Goal: Transaction & Acquisition: Purchase product/service

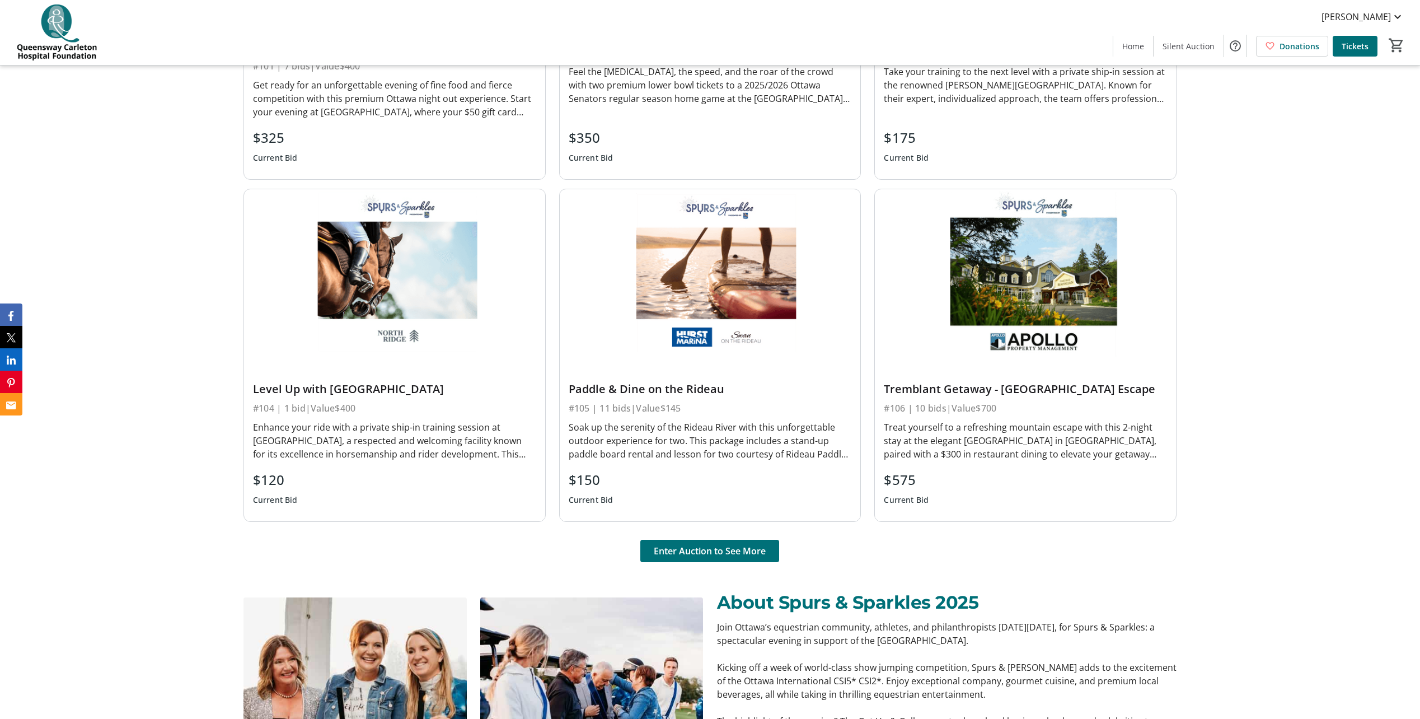
scroll to position [933, 0]
click at [732, 544] on span "Enter Auction to See More" at bounding box center [710, 550] width 112 height 13
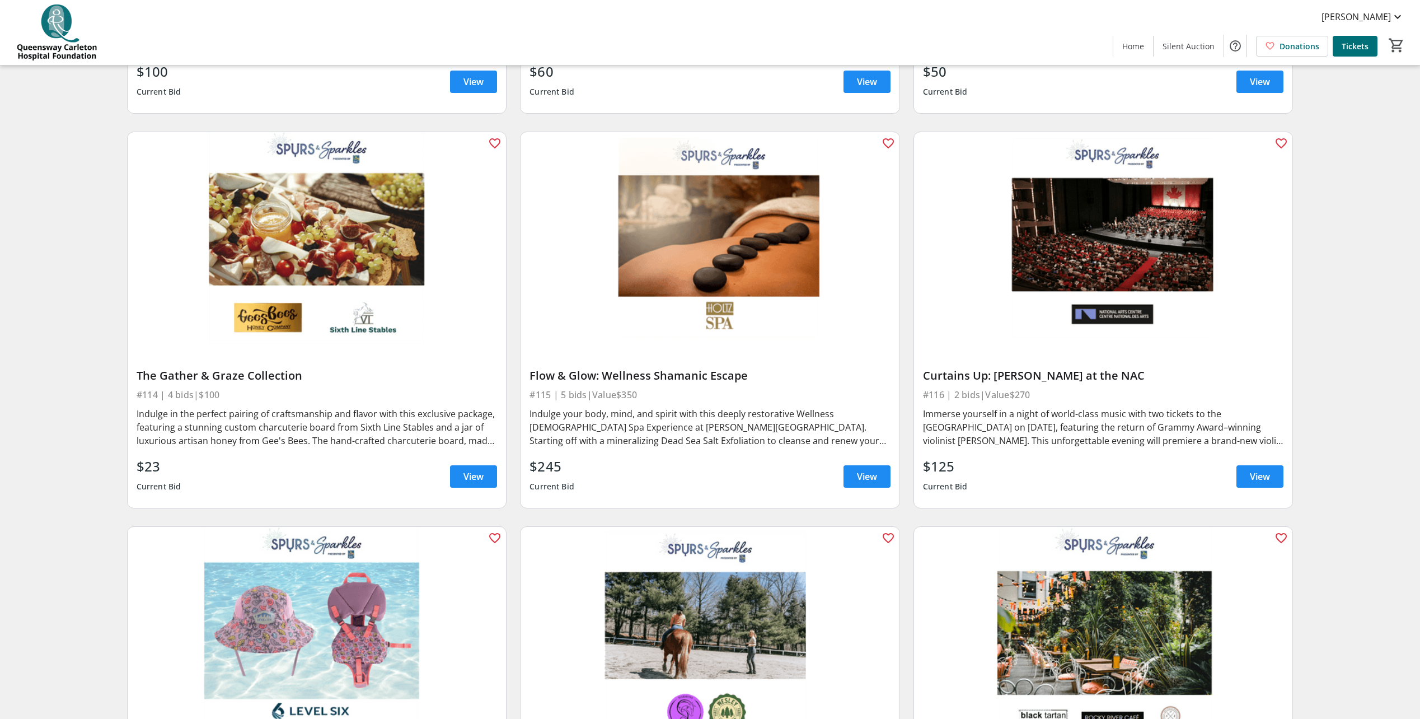
scroll to position [1609, 0]
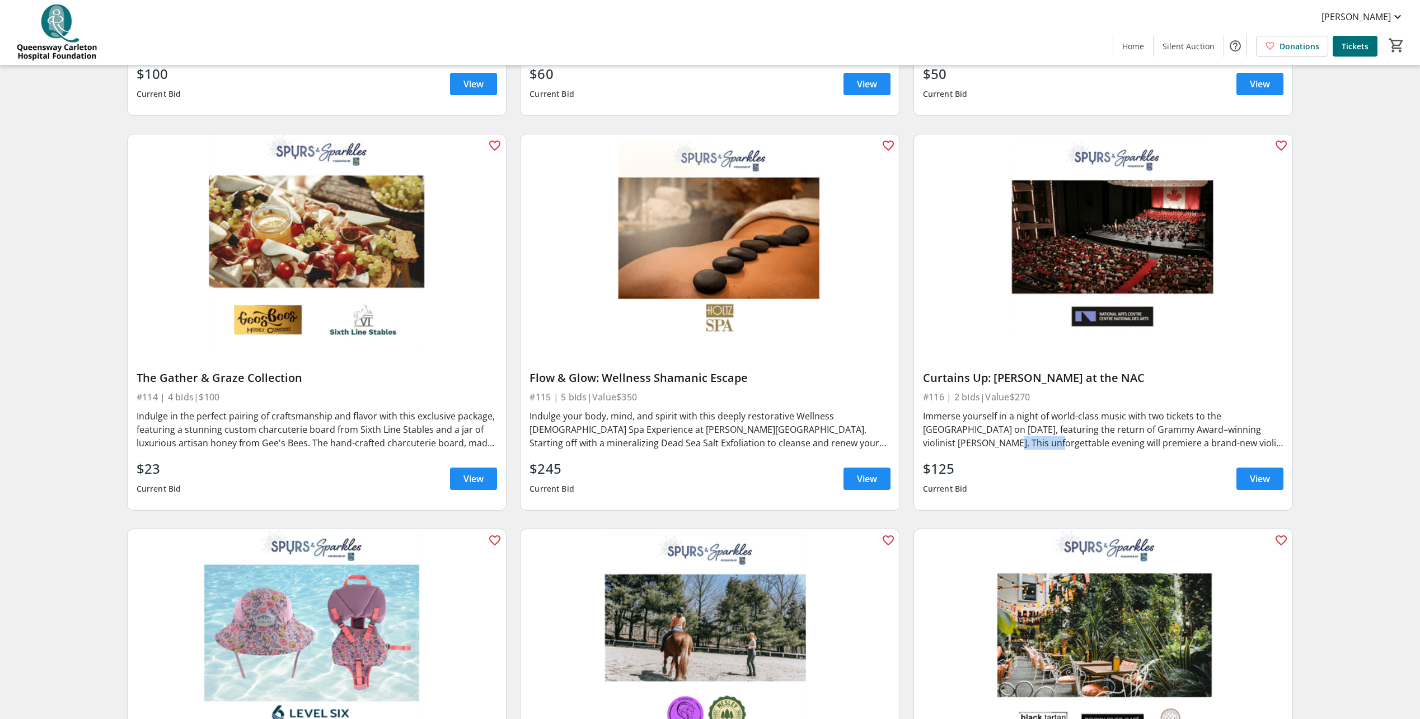
drag, startPoint x: 923, startPoint y: 442, endPoint x: 970, endPoint y: 443, distance: 46.5
click at [970, 443] on div "Immerse yourself in a night of world-class music with two tickets to the Nation…" at bounding box center [1103, 429] width 361 height 40
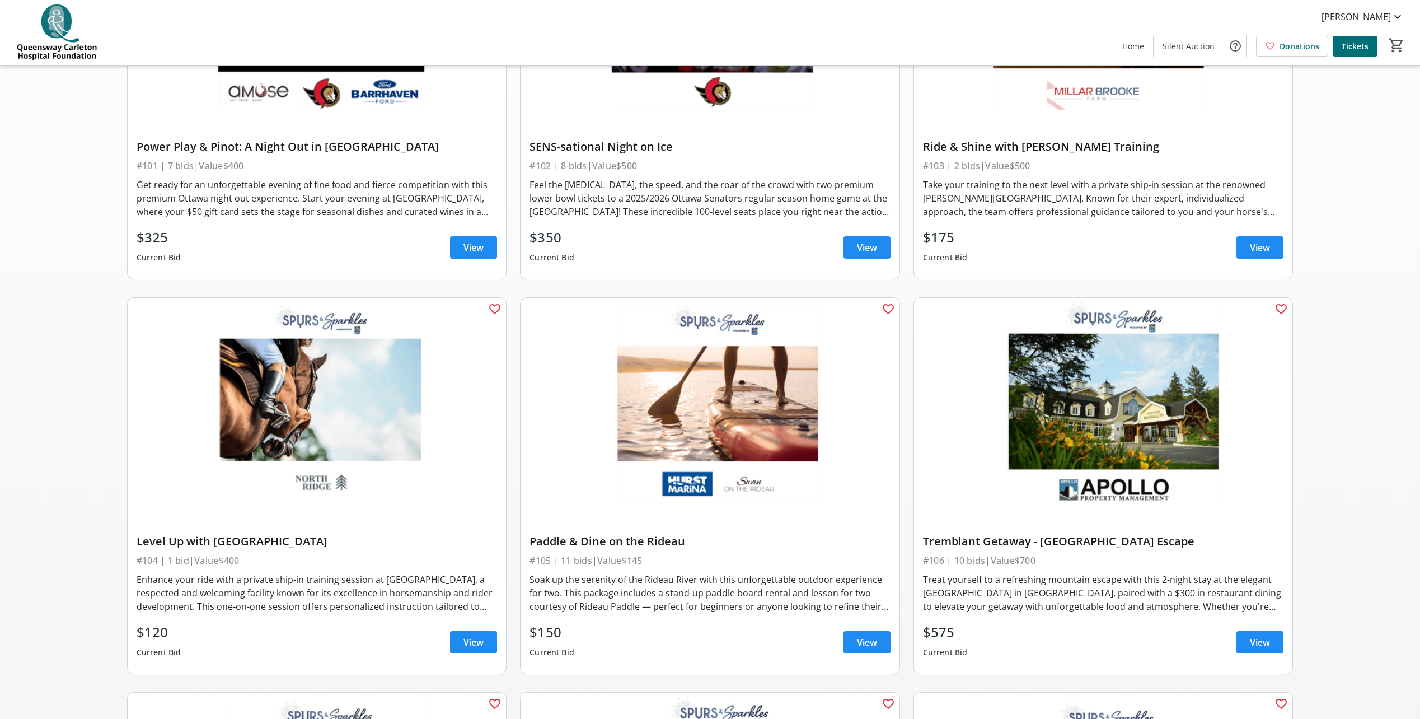
scroll to position [0, 0]
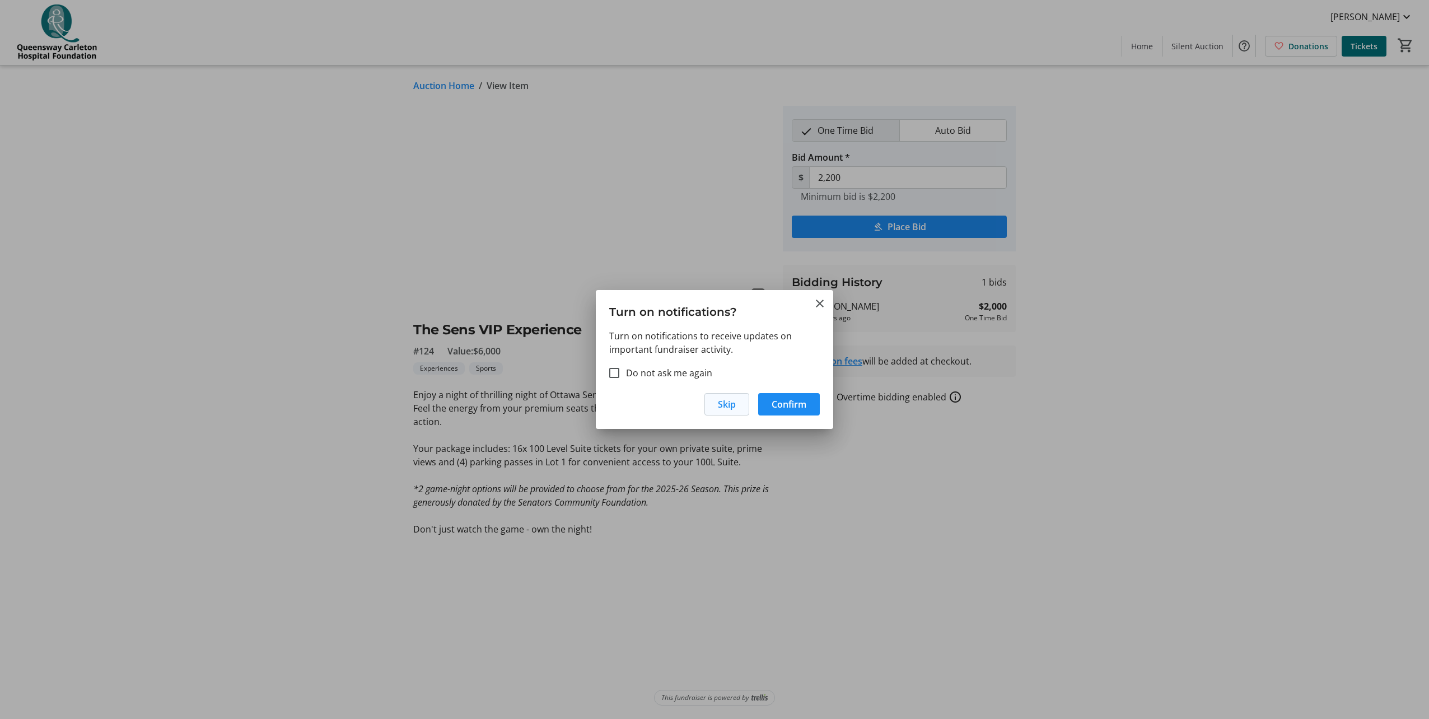
click at [725, 404] on span "Skip" at bounding box center [727, 403] width 18 height 13
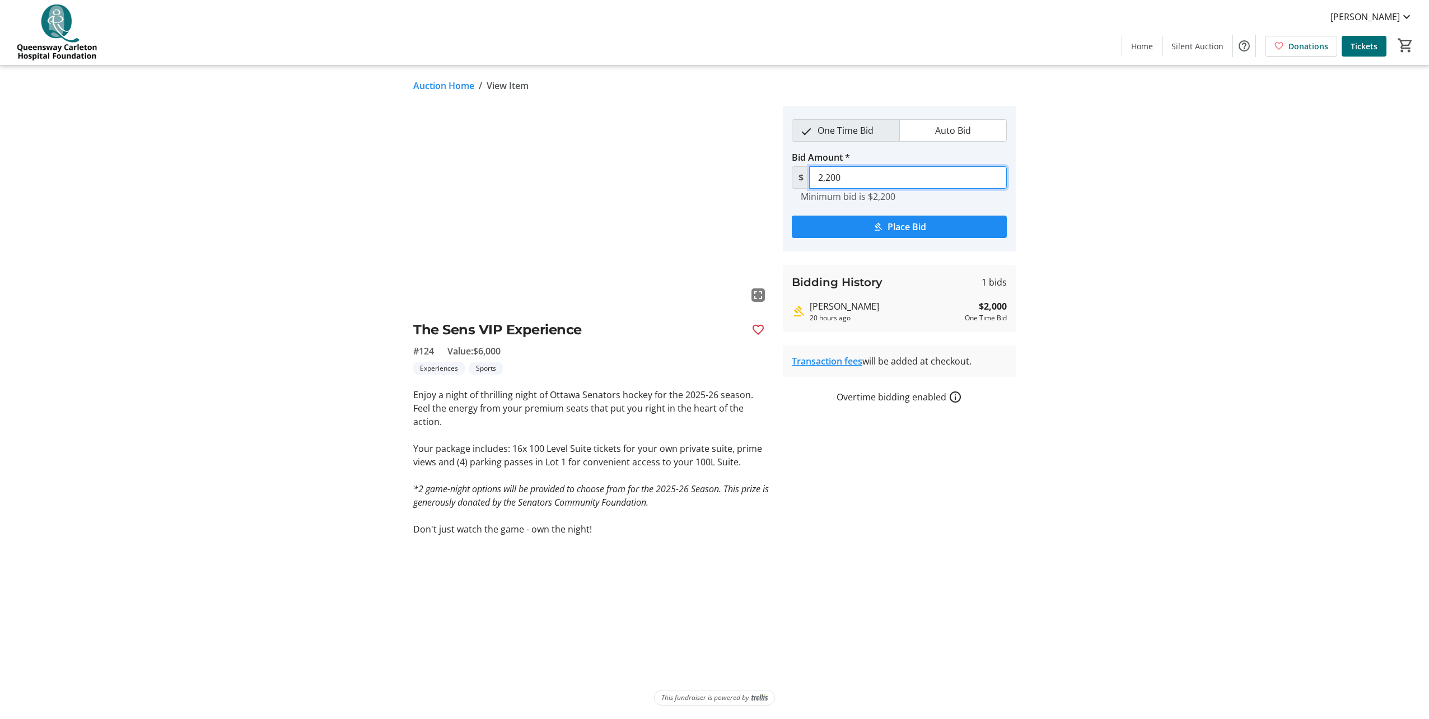
click at [907, 178] on input "2,200" at bounding box center [908, 177] width 198 height 22
click at [907, 177] on input "2,200" at bounding box center [908, 177] width 198 height 22
click at [900, 219] on span "submit" at bounding box center [899, 226] width 215 height 27
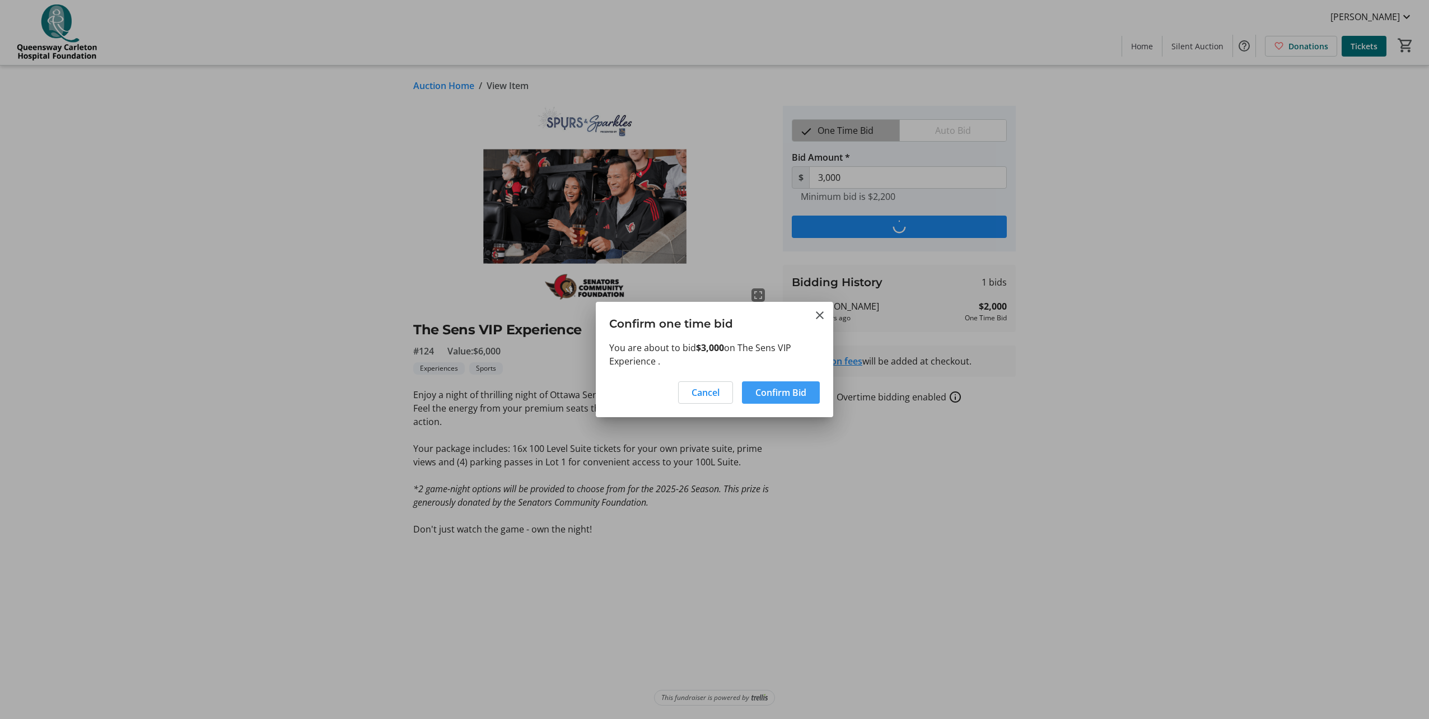
click at [771, 389] on span "Confirm Bid" at bounding box center [780, 392] width 51 height 13
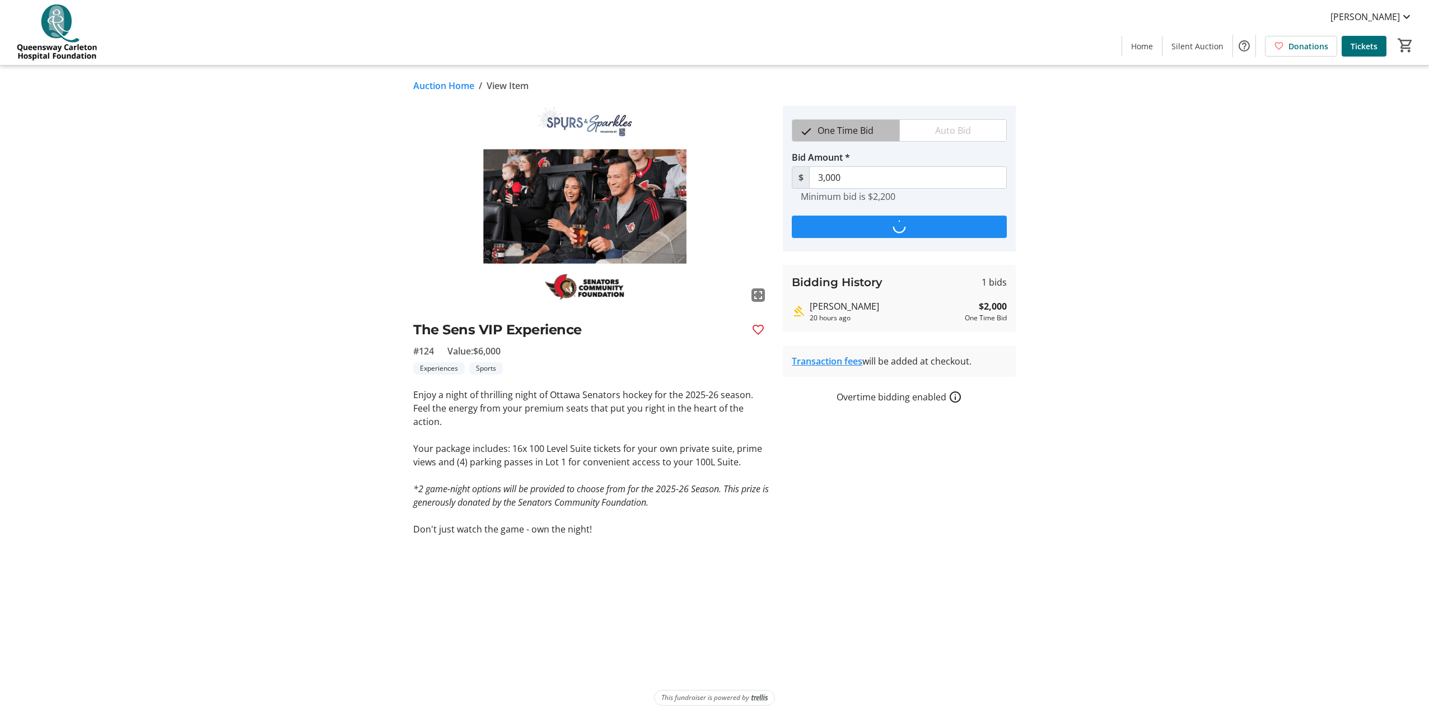
type input "3,200"
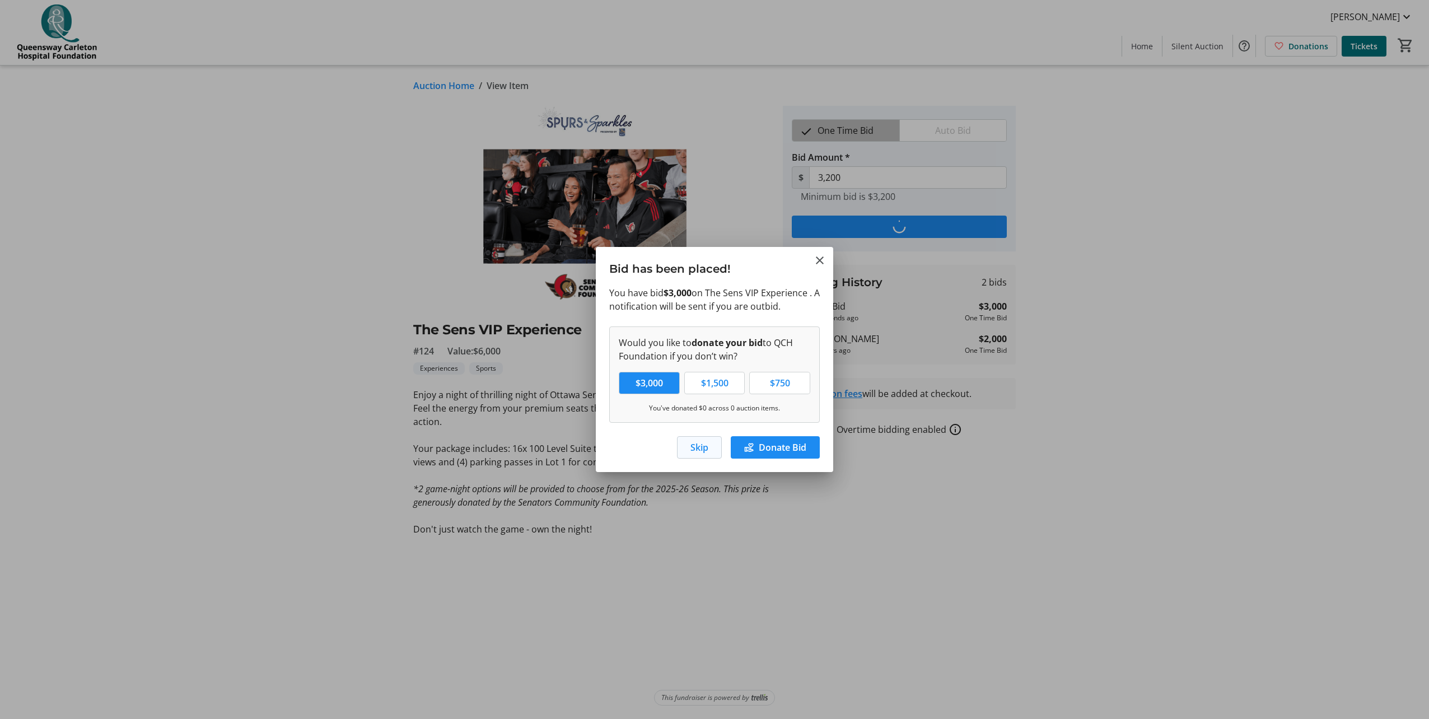
click at [695, 447] on span "Skip" at bounding box center [699, 447] width 18 height 13
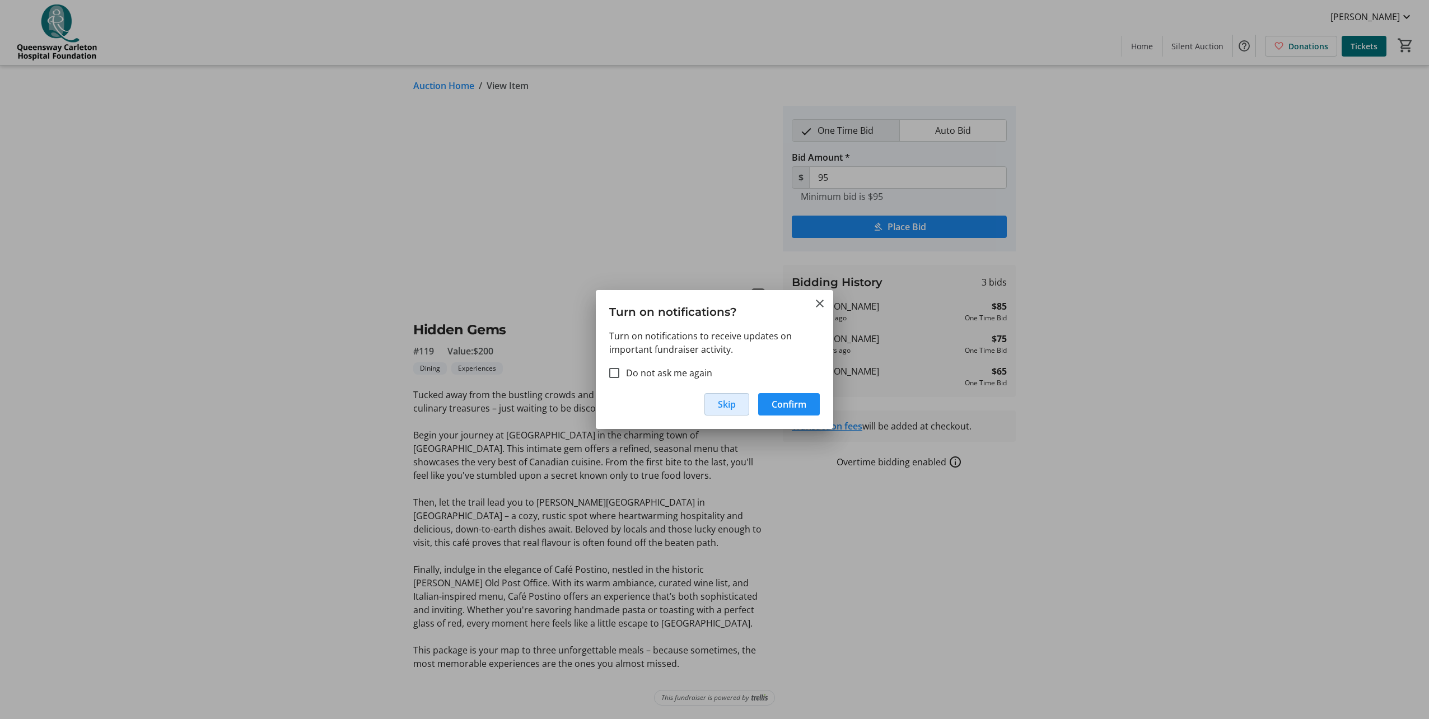
click at [730, 407] on span "Skip" at bounding box center [727, 403] width 18 height 13
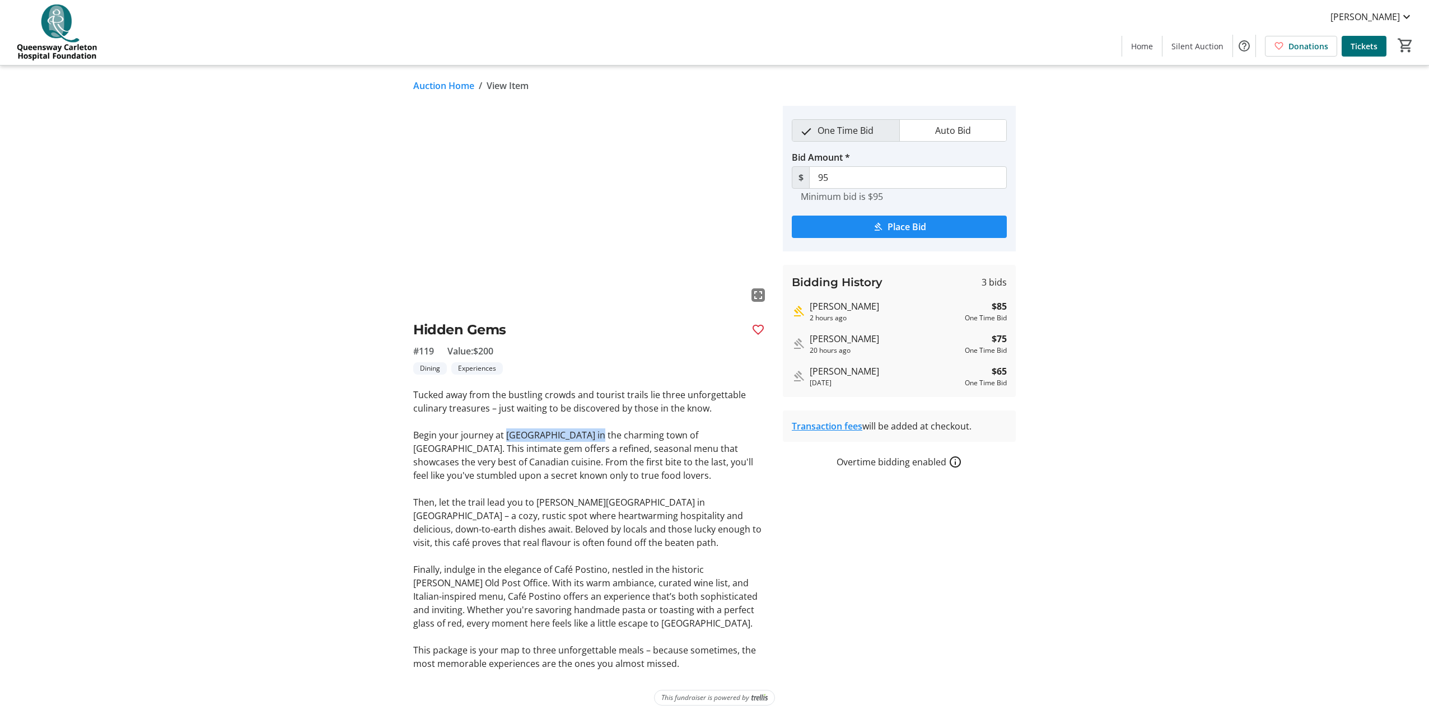
drag, startPoint x: 504, startPoint y: 435, endPoint x: 591, endPoint y: 435, distance: 86.2
click at [591, 435] on p "Begin your journey at Black Tartan Kitchen in the charming town of Carleton Pla…" at bounding box center [591, 455] width 356 height 54
drag, startPoint x: 591, startPoint y: 435, endPoint x: 576, endPoint y: 435, distance: 14.6
click at [652, 438] on p "Begin your journey at Black Tartan Kitchen in the charming town of Carleton Pla…" at bounding box center [591, 455] width 356 height 54
drag, startPoint x: 535, startPoint y: 501, endPoint x: 608, endPoint y: 500, distance: 73.3
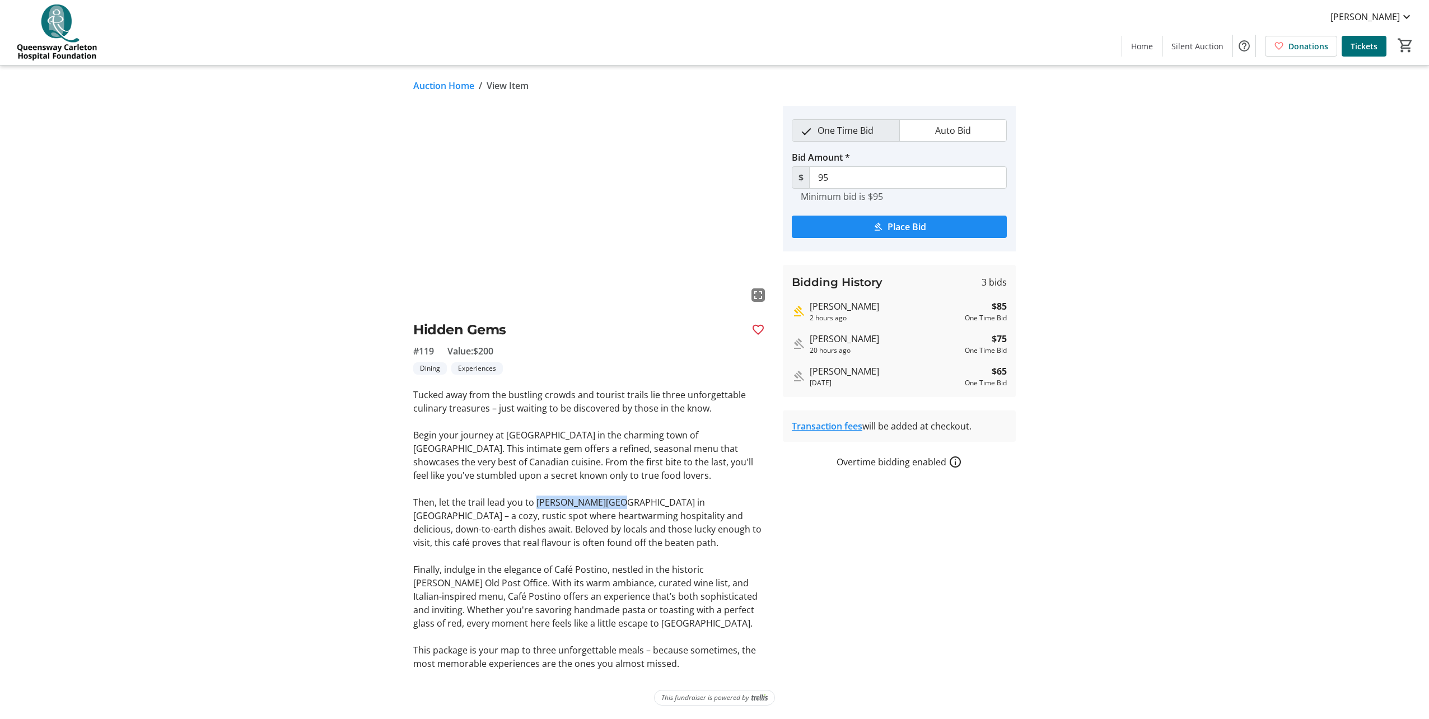
click at [608, 500] on p "Then, let the trail lead you to Rockey River Café in Lanark – a cozy, rustic sp…" at bounding box center [591, 522] width 356 height 54
drag, startPoint x: 608, startPoint y: 500, endPoint x: 587, endPoint y: 502, distance: 21.3
drag, startPoint x: 691, startPoint y: 503, endPoint x: 701, endPoint y: 497, distance: 11.0
click at [693, 503] on p "Then, let the trail lead you to Rockey River Café in Lanark – a cozy, rustic sp…" at bounding box center [591, 522] width 356 height 54
drag, startPoint x: 554, startPoint y: 568, endPoint x: 603, endPoint y: 567, distance: 49.8
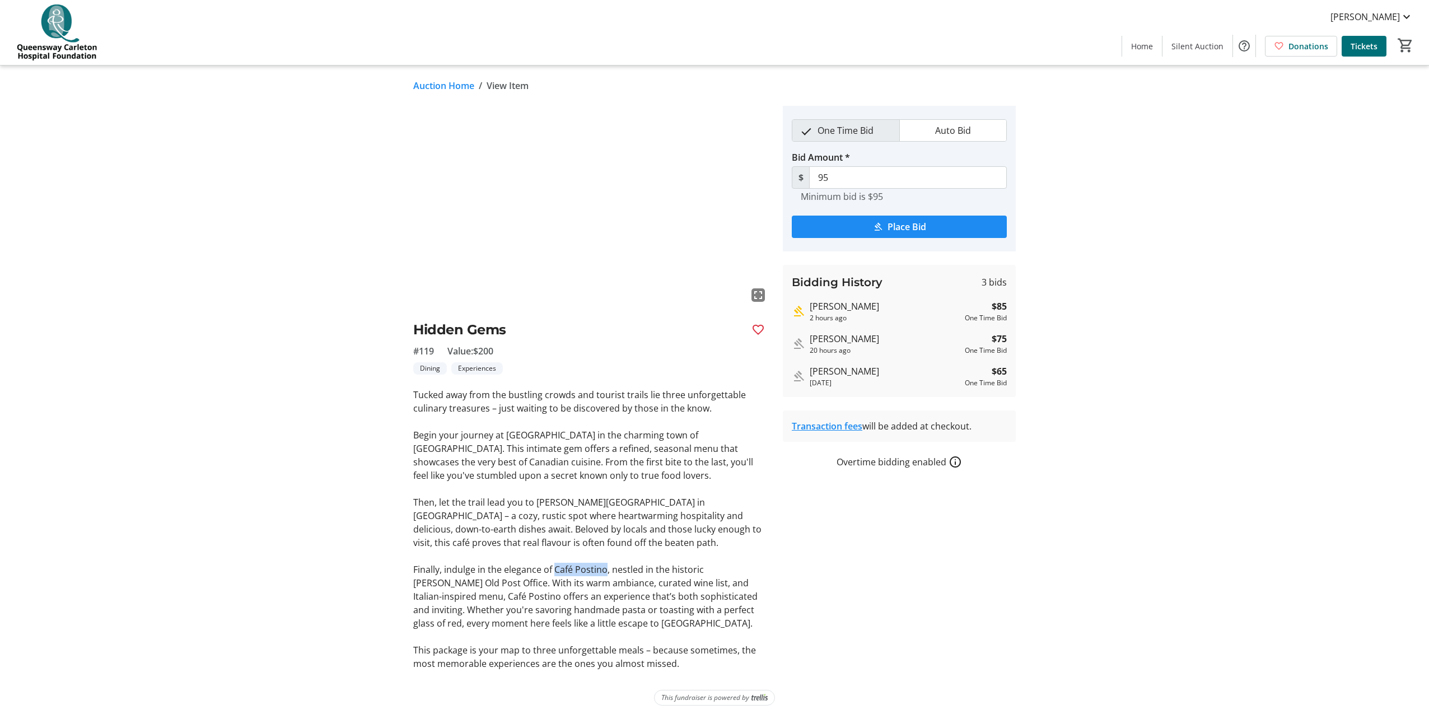
click at [603, 567] on p "Finally, indulge in the elegance of Café Postino, nestled in the historic Almon…" at bounding box center [591, 596] width 356 height 67
drag, startPoint x: 603, startPoint y: 567, endPoint x: 597, endPoint y: 567, distance: 6.2
click at [1179, 285] on tr-auction-item-details-ui "Auction Home / View Item fullscreen Hidden Gems #119 Value: $200 Dining Experie…" at bounding box center [714, 391] width 1429 height 653
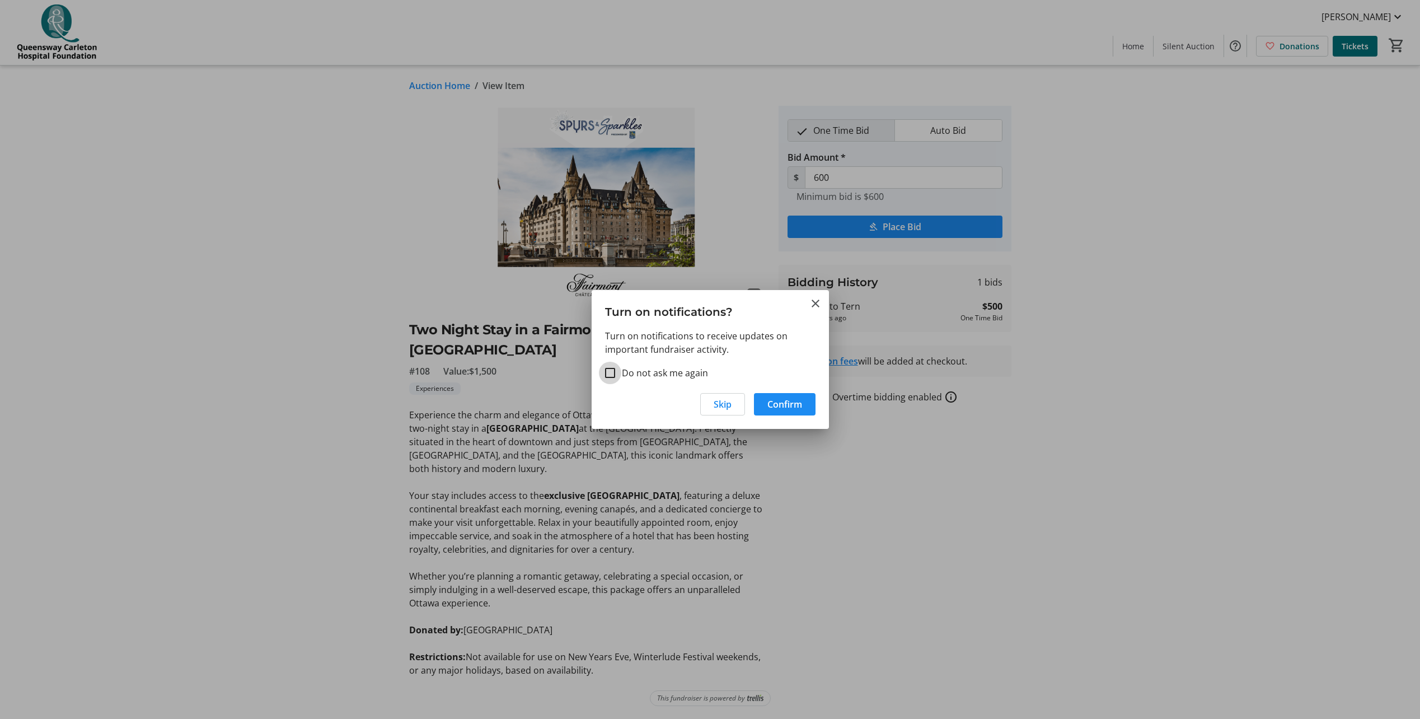
click at [611, 375] on input "Do not ask me again" at bounding box center [610, 373] width 10 height 10
checkbox input "true"
click at [715, 402] on span "Skip" at bounding box center [723, 403] width 18 height 13
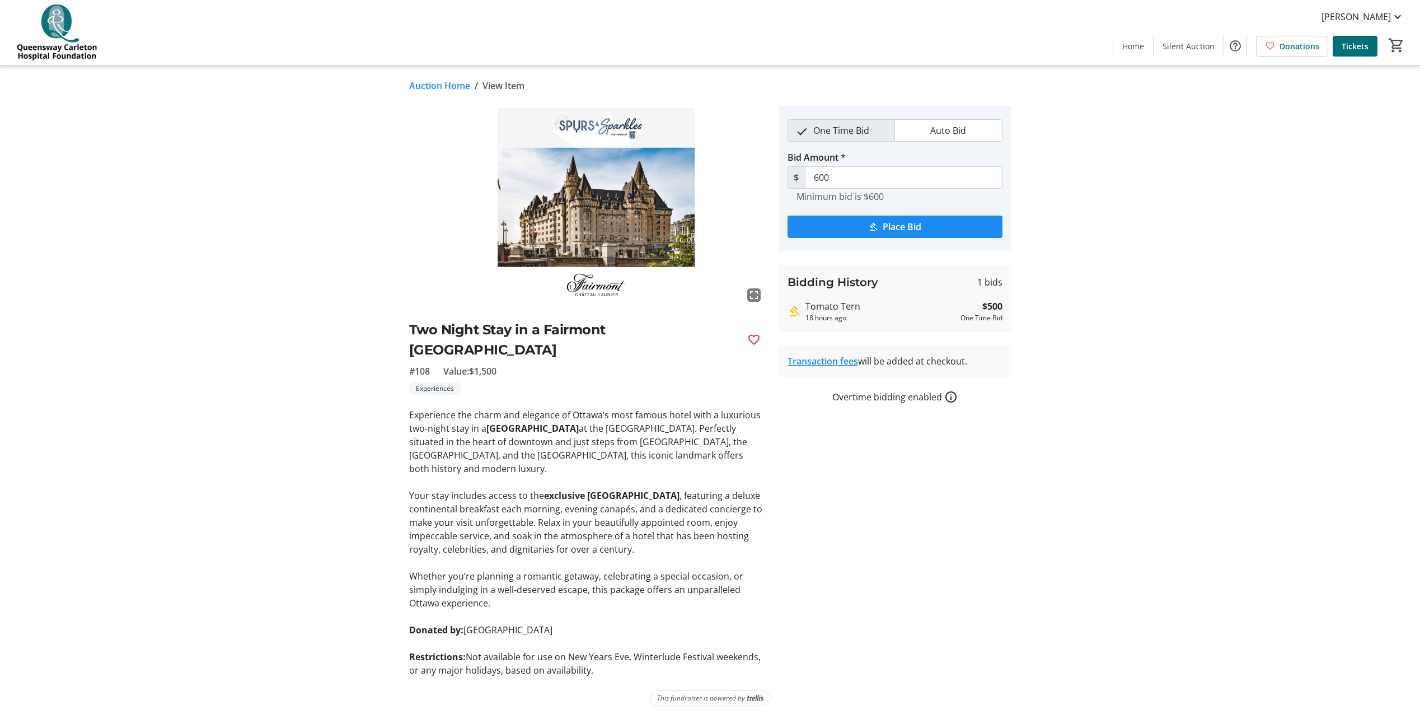
click at [951, 397] on mat-icon "How overtime bidding works for silent auctions" at bounding box center [950, 396] width 13 height 13
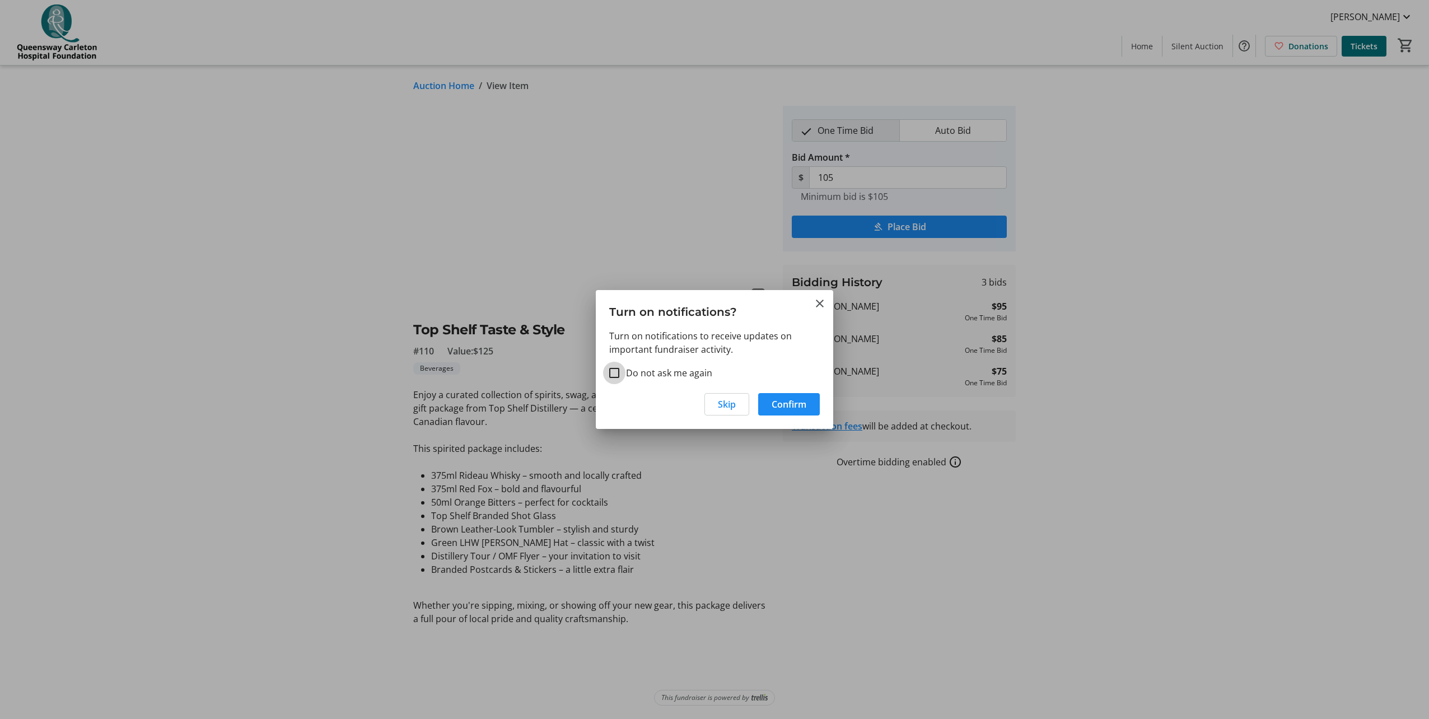
click at [612, 373] on input "Do not ask me again" at bounding box center [614, 373] width 10 height 10
checkbox input "true"
click at [728, 403] on span "Skip" at bounding box center [727, 403] width 18 height 13
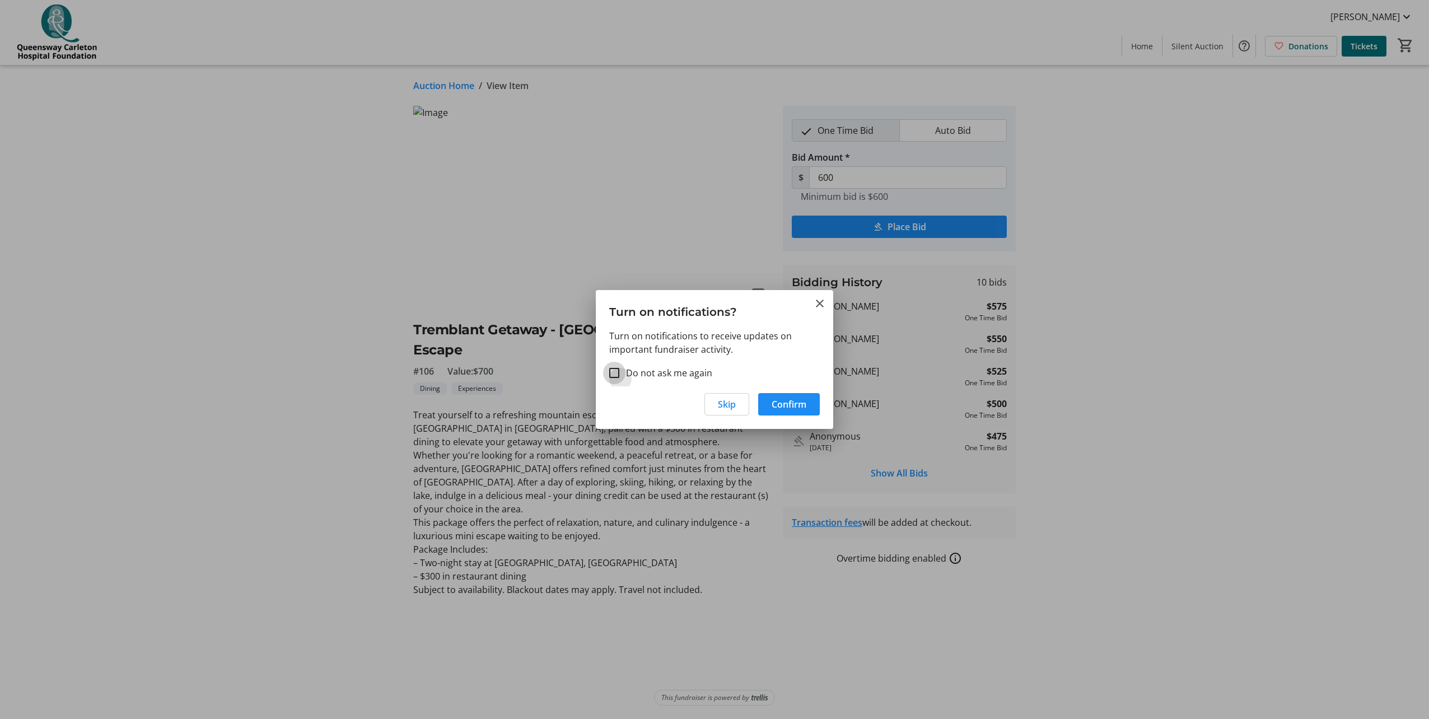
click at [618, 376] on input "Do not ask me again" at bounding box center [614, 373] width 10 height 10
checkbox input "true"
click at [728, 403] on span "Skip" at bounding box center [727, 403] width 18 height 13
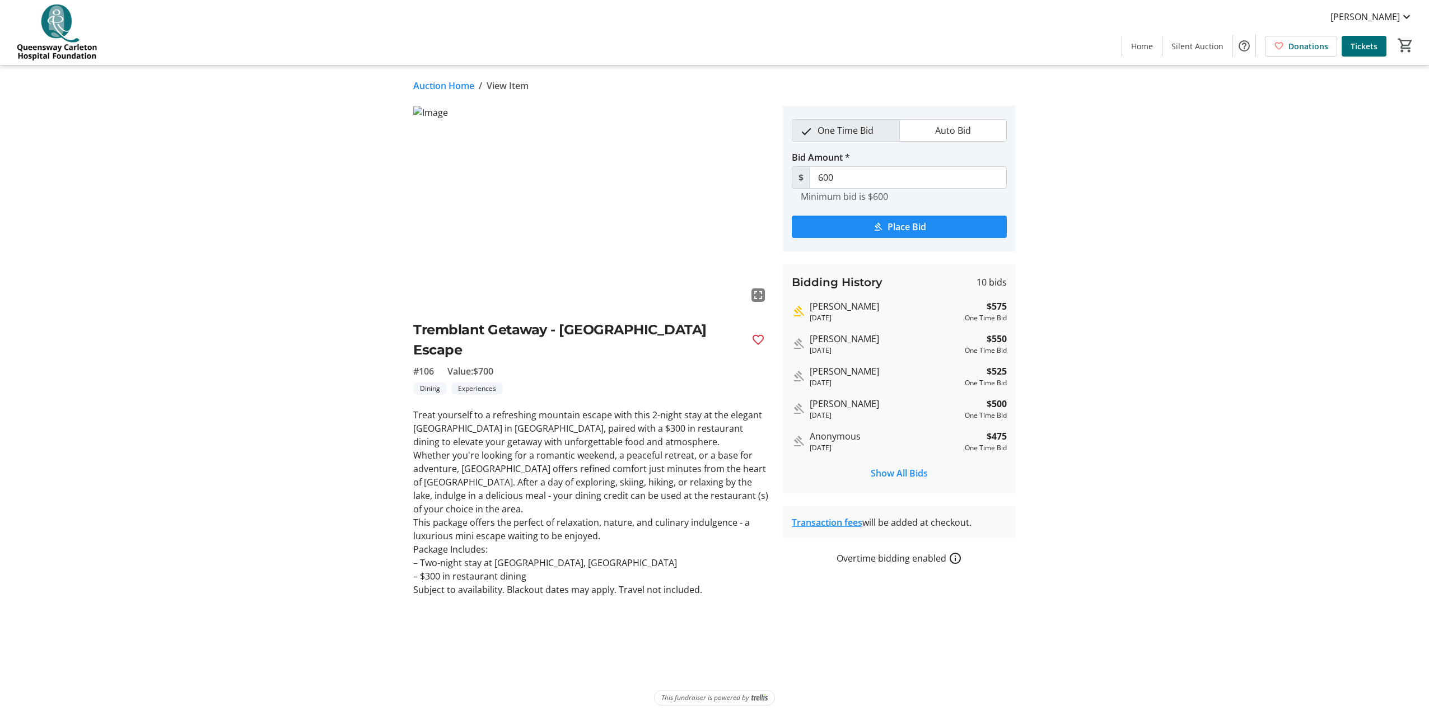
click at [1204, 406] on tr-auction-item-details-ui "Auction Home / View Item fullscreen Tremblant Getaway - [GEOGRAPHIC_DATA] Escap…" at bounding box center [714, 391] width 1429 height 653
click at [1137, 441] on tr-auction-item-details-ui "Auction Home / View Item fullscreen Tremblant Getaway - [GEOGRAPHIC_DATA] Escap…" at bounding box center [714, 391] width 1429 height 653
drag, startPoint x: 460, startPoint y: 468, endPoint x: 544, endPoint y: 468, distance: 84.5
click at [544, 468] on p "Whether you're looking for a romantic weekend, a peaceful retreat, or a base fo…" at bounding box center [591, 481] width 356 height 67
drag, startPoint x: 544, startPoint y: 468, endPoint x: 530, endPoint y: 469, distance: 14.0
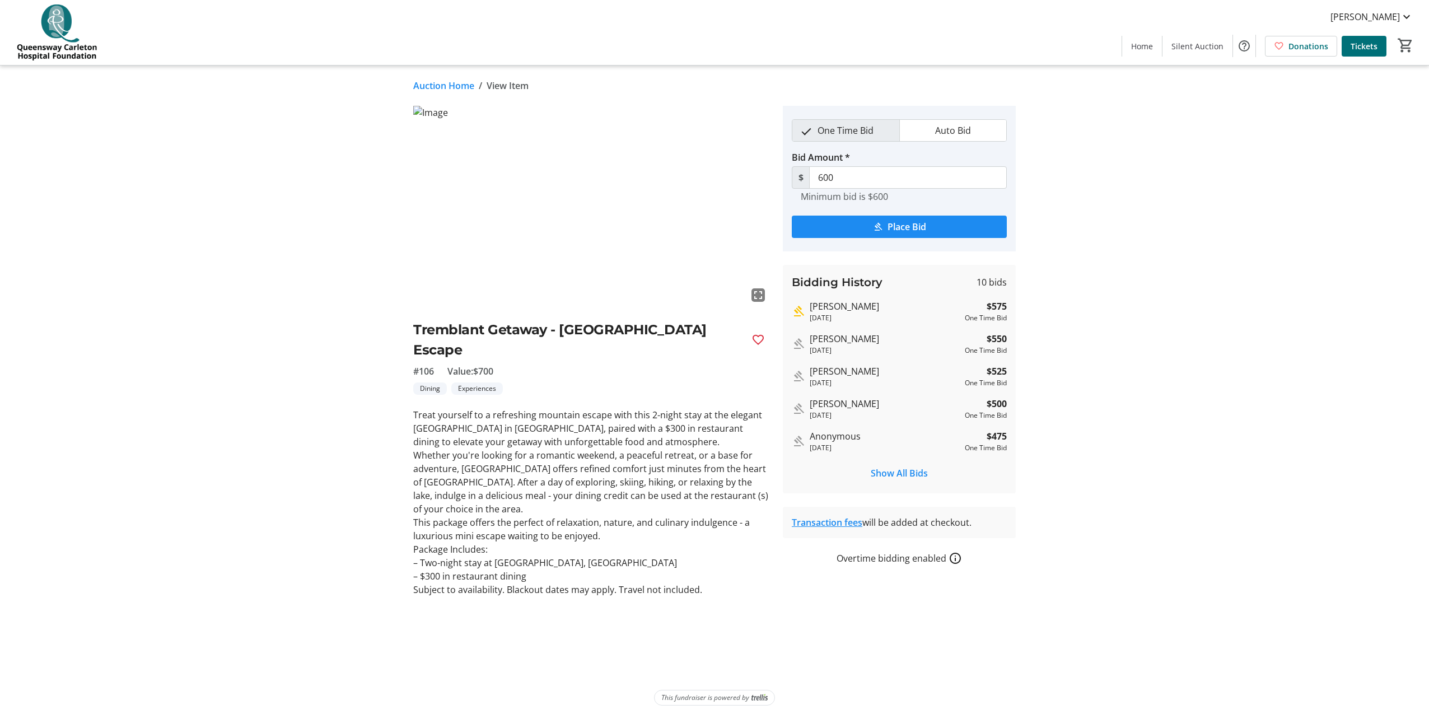
click at [684, 424] on p "Treat yourself to a refreshing mountain escape with this 2-night stay at the el…" at bounding box center [591, 428] width 356 height 40
